Goal: Contribute content: Add original content to the website for others to see

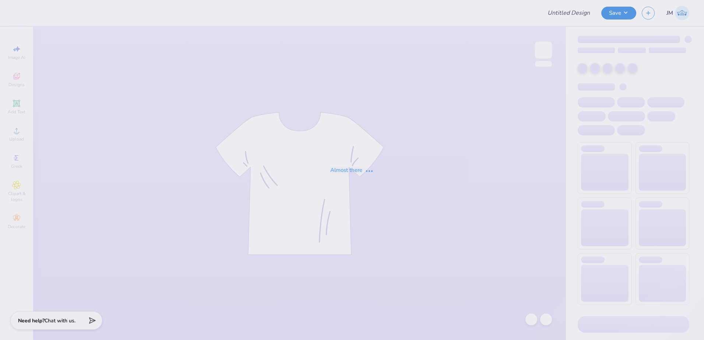
type input "MGC Shirt"
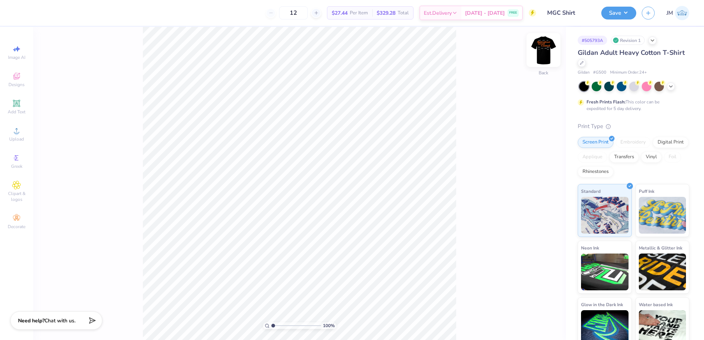
click at [552, 44] on img at bounding box center [543, 49] width 29 height 29
click at [22, 128] on div "Upload" at bounding box center [17, 134] width 26 height 22
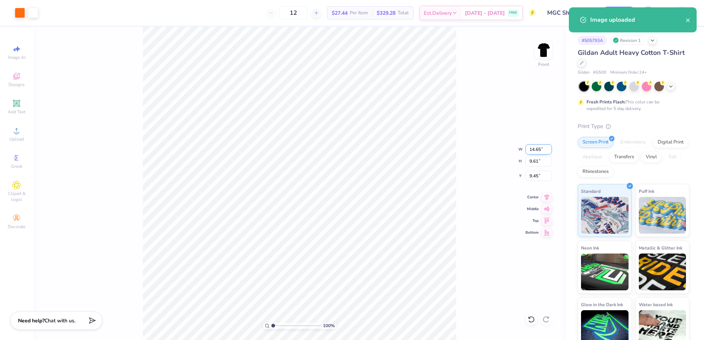
click at [535, 154] on input "14.65" at bounding box center [539, 149] width 27 height 10
type input "12.50"
type input "8.20"
type input "10.15"
click at [541, 182] on div "100 % Front W 12.50 12.50 " H 8.20 8.20 " Y 10.15 10.15 " Center Middle Top Bot…" at bounding box center [299, 184] width 533 height 314
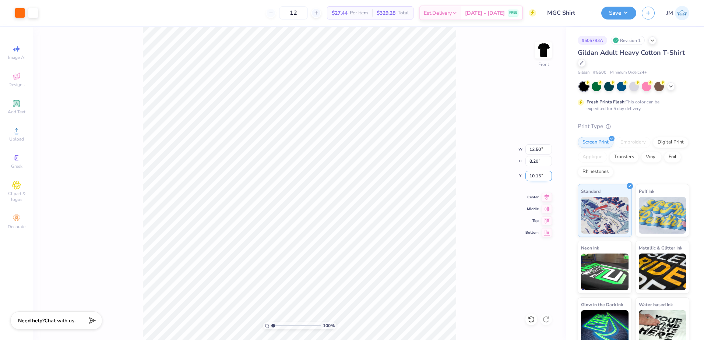
click at [536, 177] on input "10.15" at bounding box center [539, 176] width 27 height 10
click at [536, 161] on input "8.20" at bounding box center [539, 161] width 27 height 10
type input "3.00"
click at [19, 101] on icon at bounding box center [16, 103] width 7 height 7
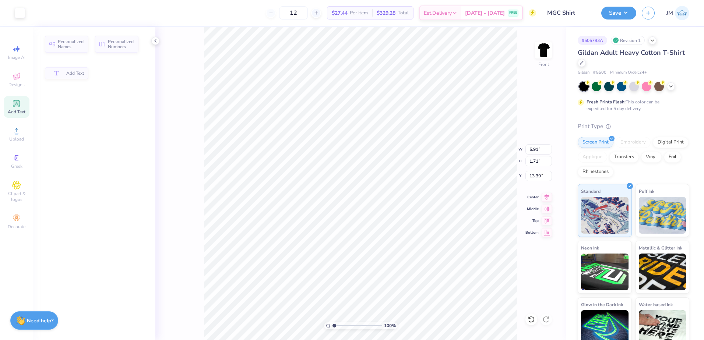
type input "5.91"
type input "1.71"
type input "13.39"
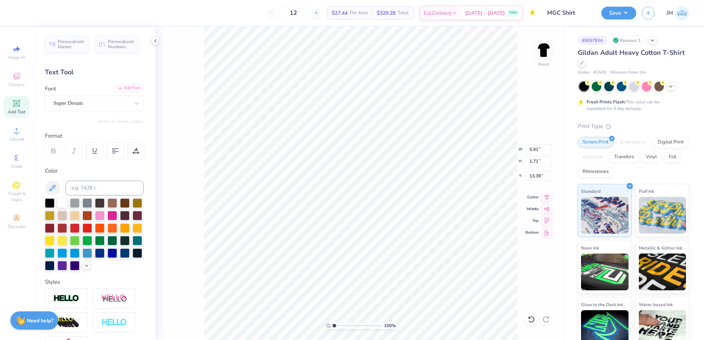
click at [130, 91] on div "Add Font" at bounding box center [129, 88] width 29 height 8
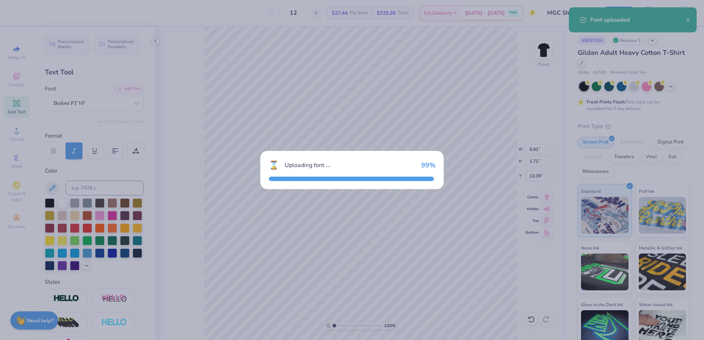
type input "6.36"
type input "1.74"
type input "13.38"
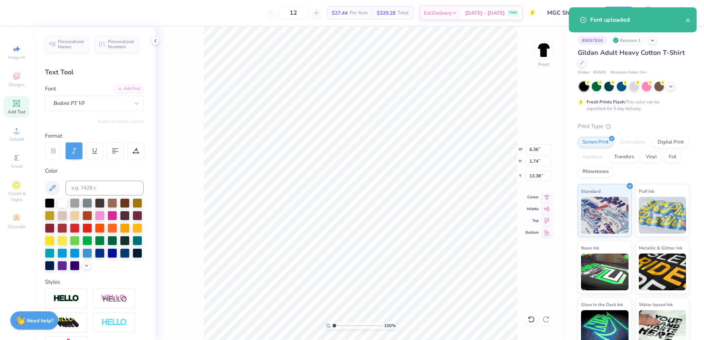
scroll to position [6, 1]
type input "12.50"
type input "8.20"
type input "3.00"
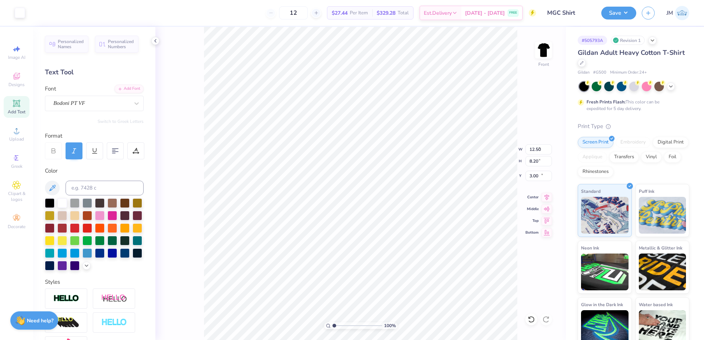
type input "6.36"
type input "1.74"
type input "13.38"
click at [98, 187] on input at bounding box center [105, 188] width 78 height 15
type input "1585"
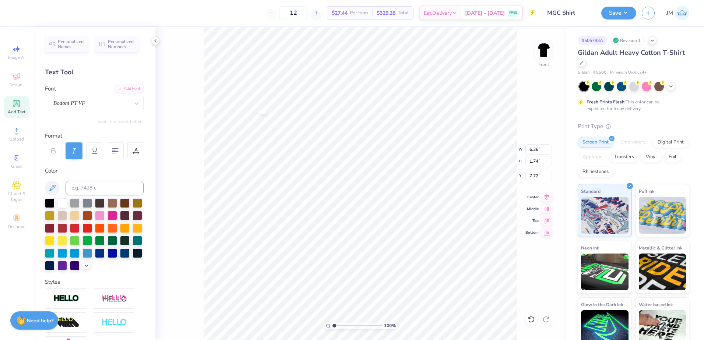
type input "7.72"
type textarea "COUNCIL"
click at [336, 325] on input "range" at bounding box center [358, 326] width 50 height 7
type input "1.41"
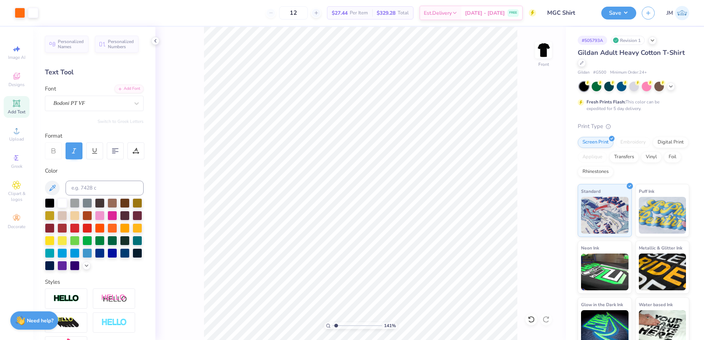
click at [336, 325] on input "range" at bounding box center [358, 326] width 50 height 7
type input "7.65"
type input "10.95"
type input "1.82"
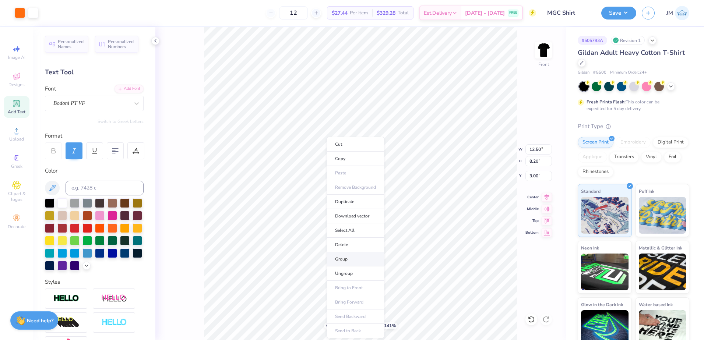
click at [354, 259] on li "Group" at bounding box center [356, 259] width 58 height 14
type input "1"
click at [333, 325] on input "range" at bounding box center [358, 326] width 50 height 7
click at [551, 195] on icon at bounding box center [547, 196] width 10 height 9
click at [614, 15] on button "Save" at bounding box center [619, 12] width 35 height 13
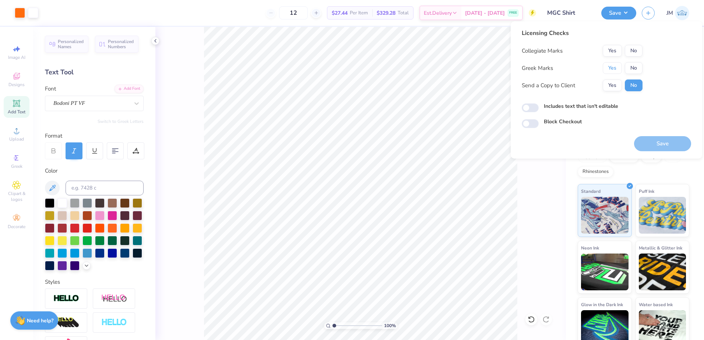
click at [610, 70] on button "Yes" at bounding box center [612, 68] width 19 height 12
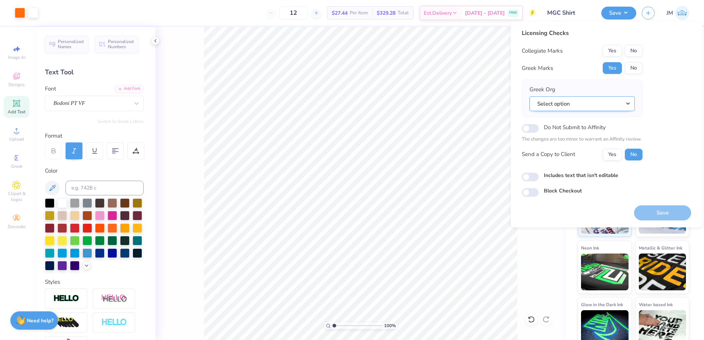
click at [553, 107] on button "Select option" at bounding box center [582, 104] width 105 height 15
click at [562, 104] on button "Select option" at bounding box center [582, 104] width 105 height 15
click at [577, 105] on button "Select option" at bounding box center [582, 104] width 105 height 15
click at [562, 108] on button "Select option" at bounding box center [582, 104] width 105 height 15
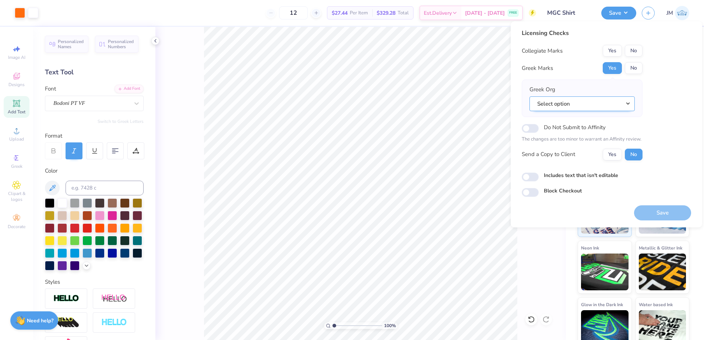
click at [564, 105] on button "Select option" at bounding box center [582, 104] width 105 height 15
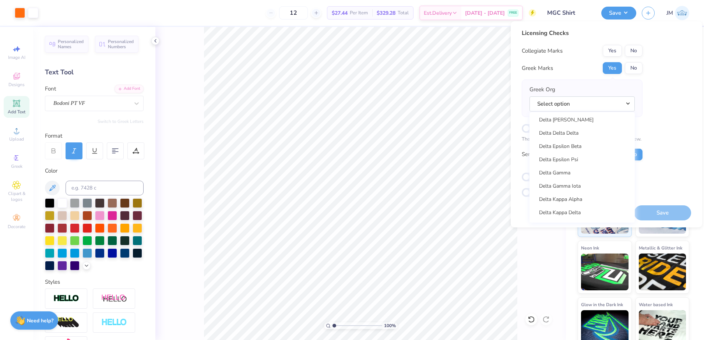
scroll to position [1658, 0]
click at [576, 212] on link "Delta Kappa Delta" at bounding box center [582, 214] width 99 height 12
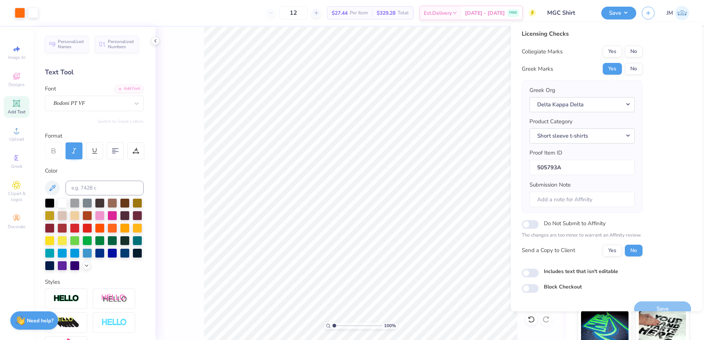
scroll to position [0, 0]
click at [632, 46] on button "No" at bounding box center [634, 52] width 18 height 12
click at [661, 307] on button "Save" at bounding box center [662, 309] width 57 height 15
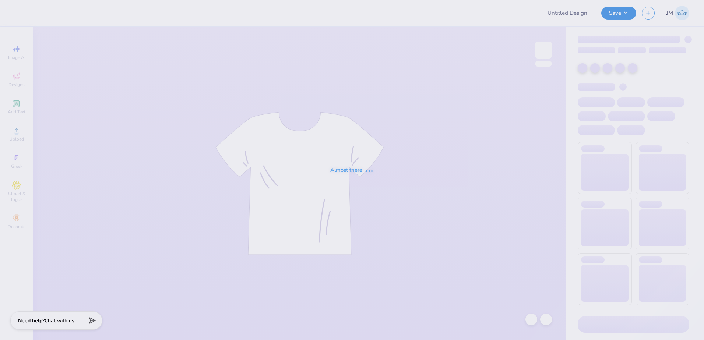
type input "[PERSON_NAME] : [US_STATE] Tech"
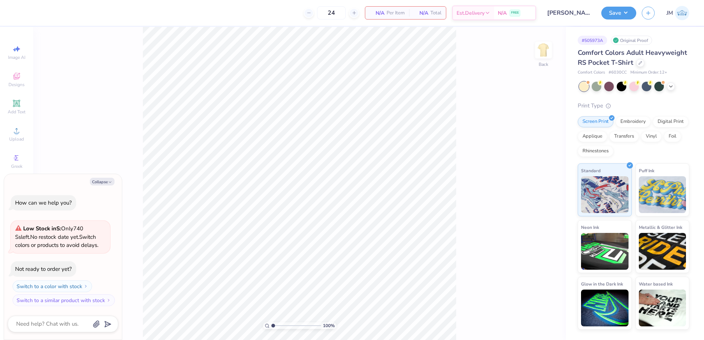
type textarea "x"
